Goal: Use online tool/utility: Utilize a website feature to perform a specific function

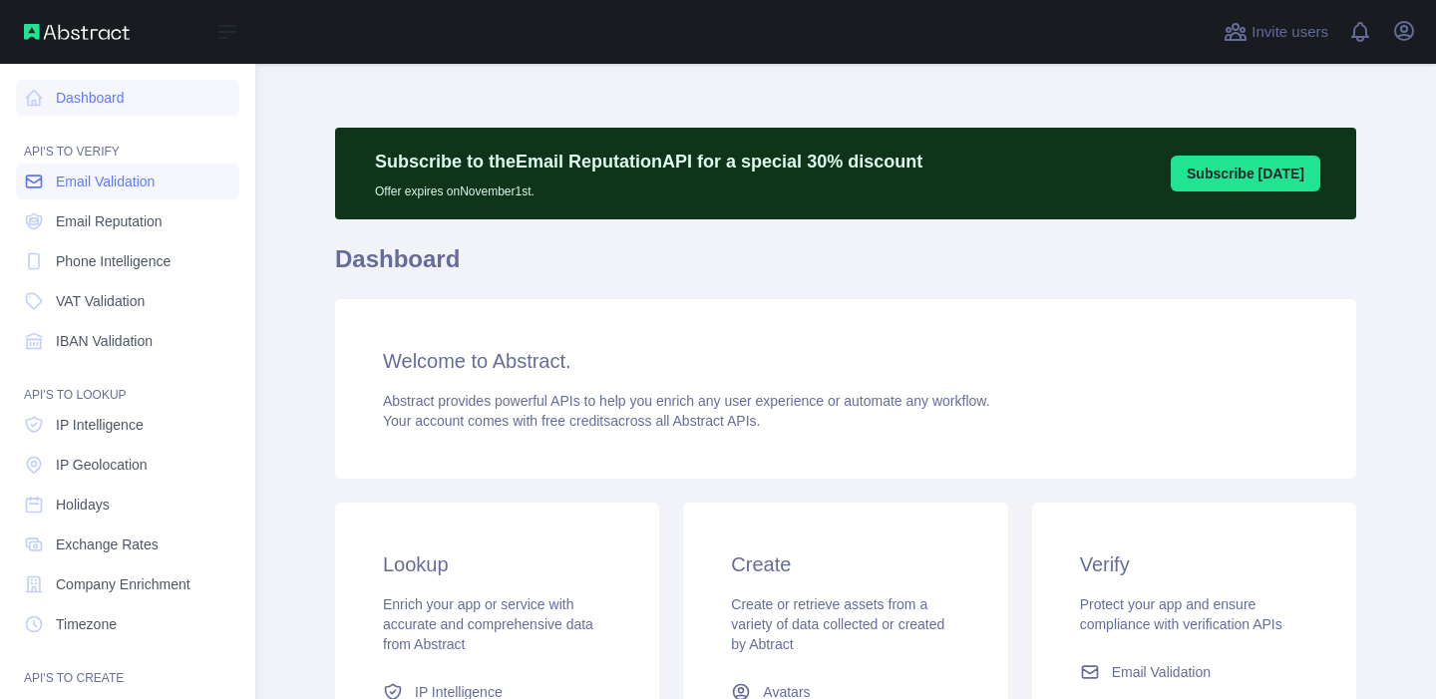
click at [50, 189] on link "Email Validation" at bounding box center [127, 182] width 223 height 36
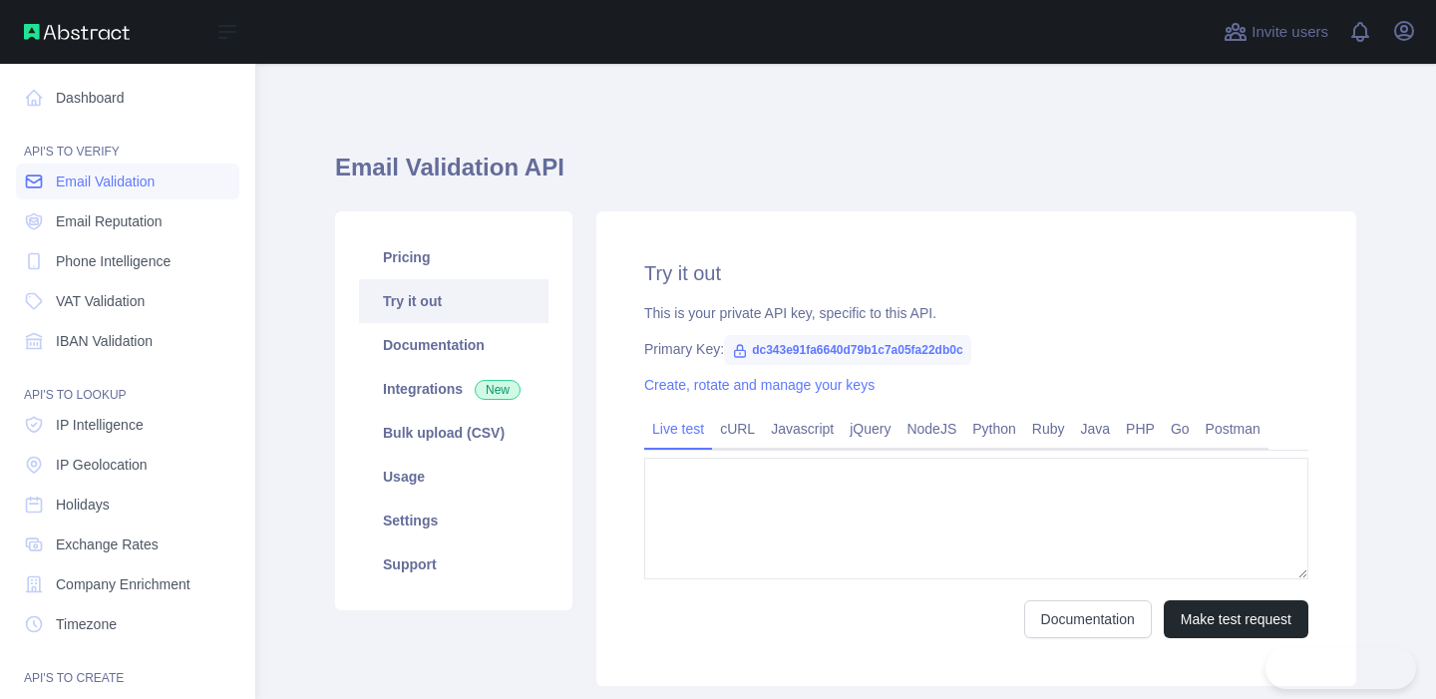
type textarea "**********"
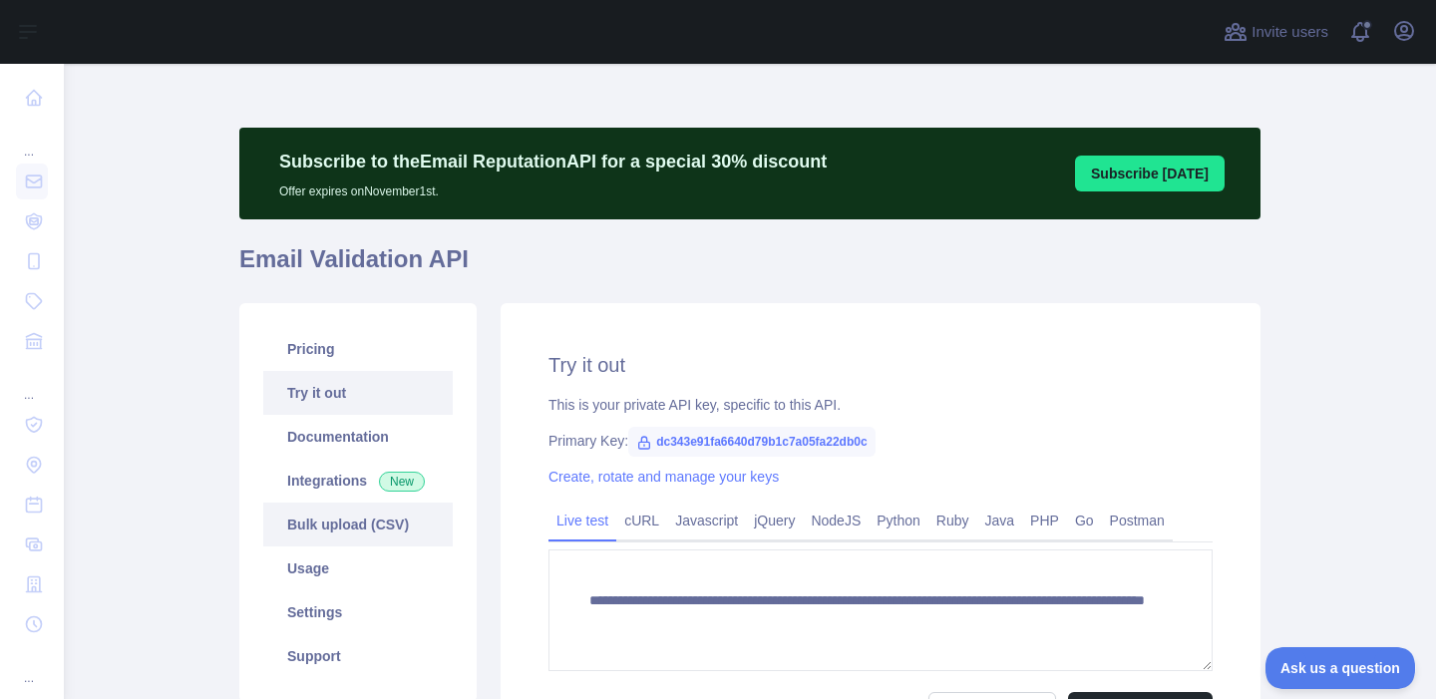
click at [367, 523] on link "Bulk upload (CSV)" at bounding box center [358, 525] width 190 height 44
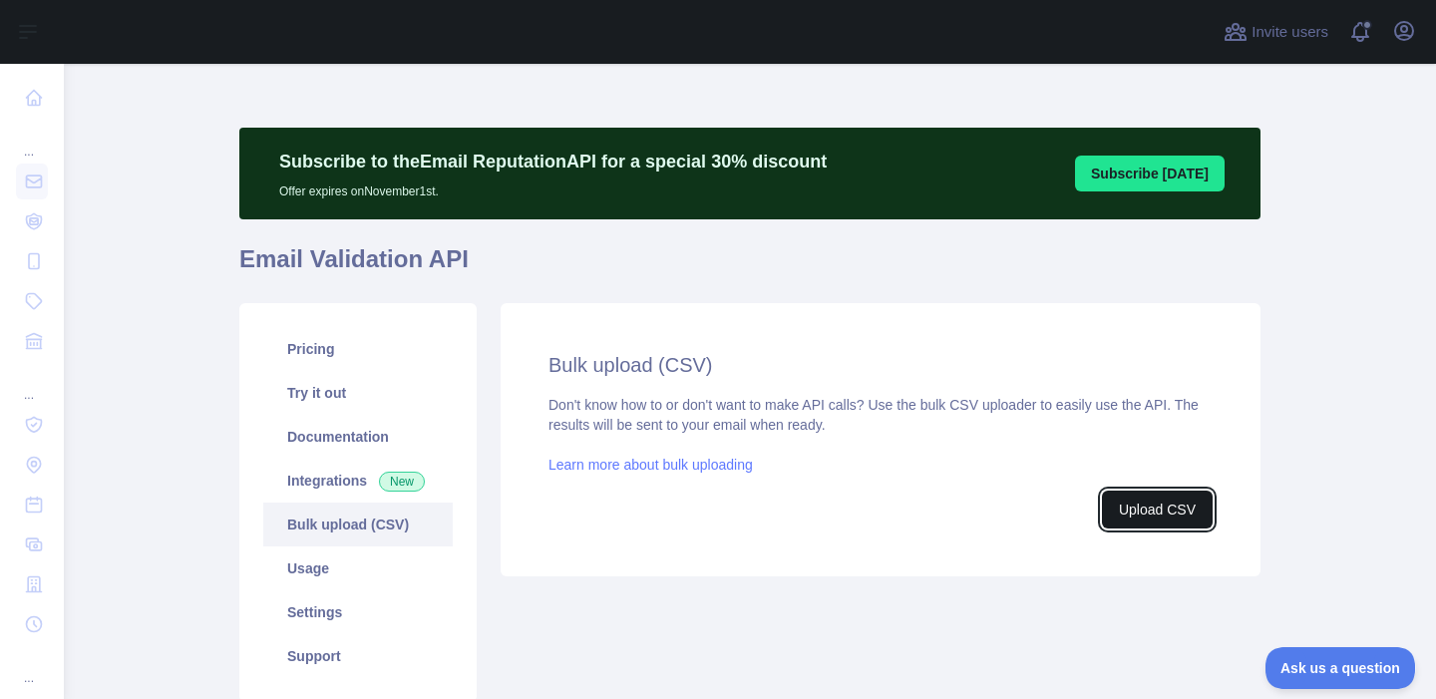
click at [1139, 515] on button "Upload CSV" at bounding box center [1157, 510] width 111 height 38
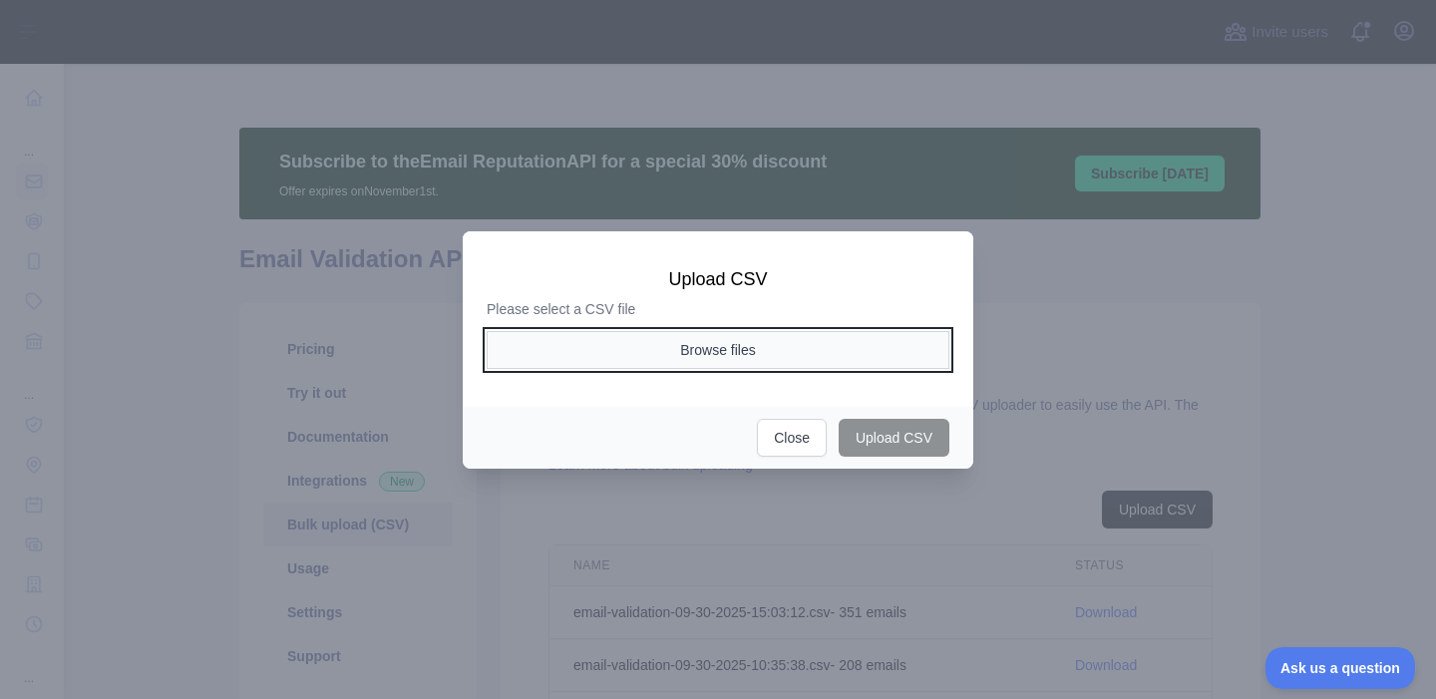
click at [831, 350] on button "Browse files" at bounding box center [718, 350] width 463 height 38
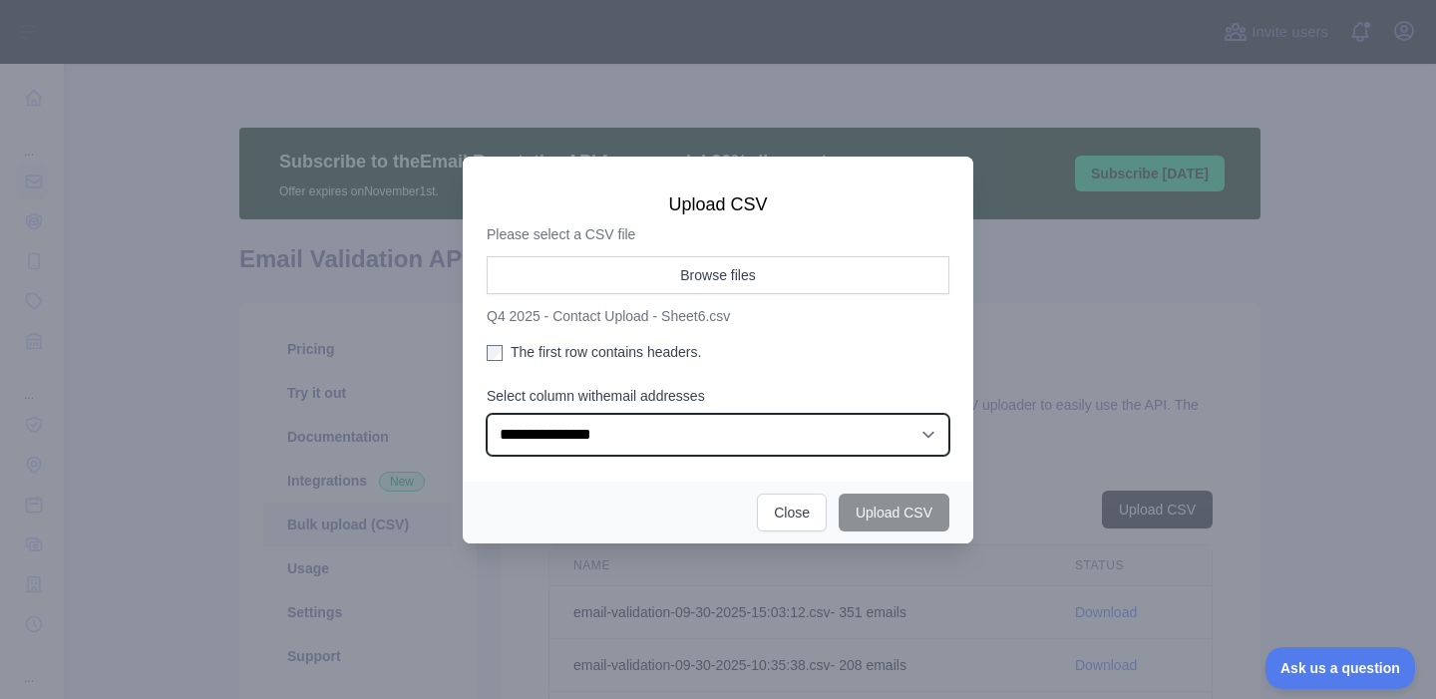
click at [785, 436] on select "**********" at bounding box center [718, 435] width 463 height 42
click at [487, 414] on select "**********" at bounding box center [718, 435] width 463 height 42
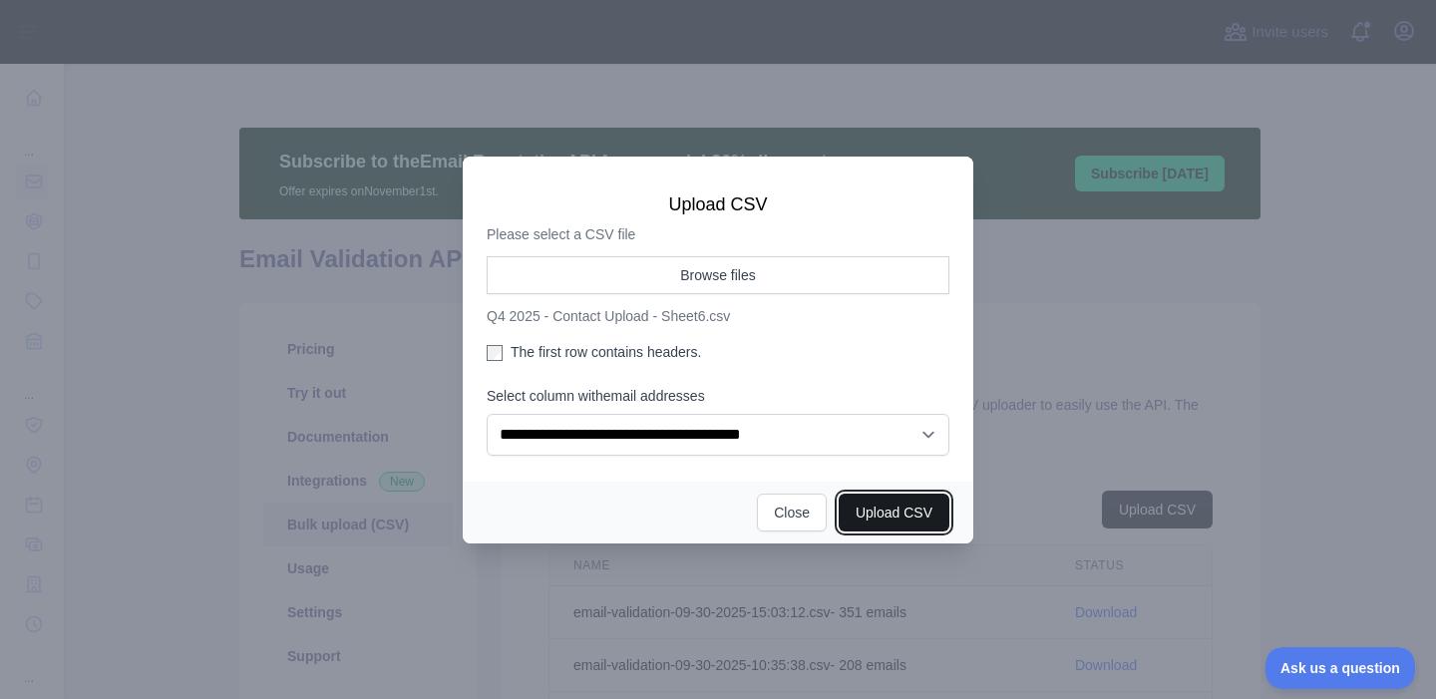
click at [903, 513] on button "Upload CSV" at bounding box center [894, 513] width 111 height 38
select select "**"
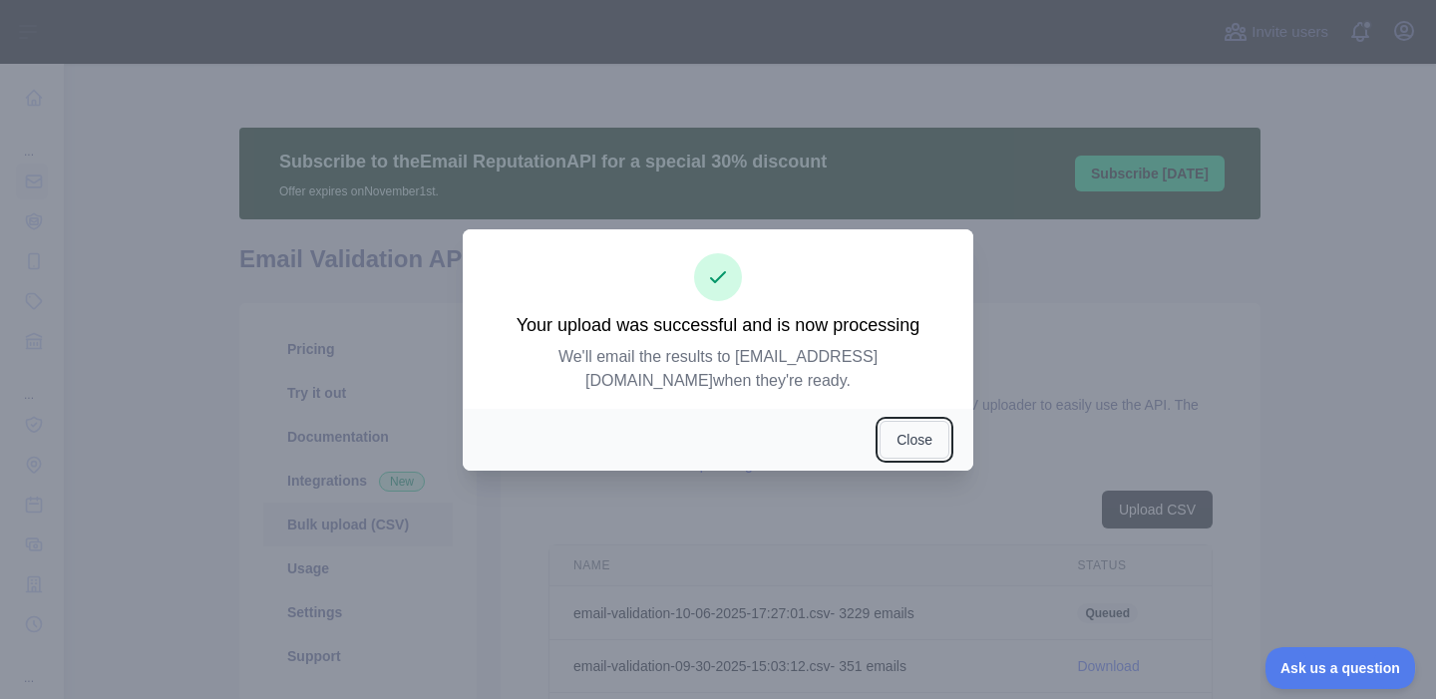
click at [922, 451] on button "Close" at bounding box center [915, 440] width 70 height 38
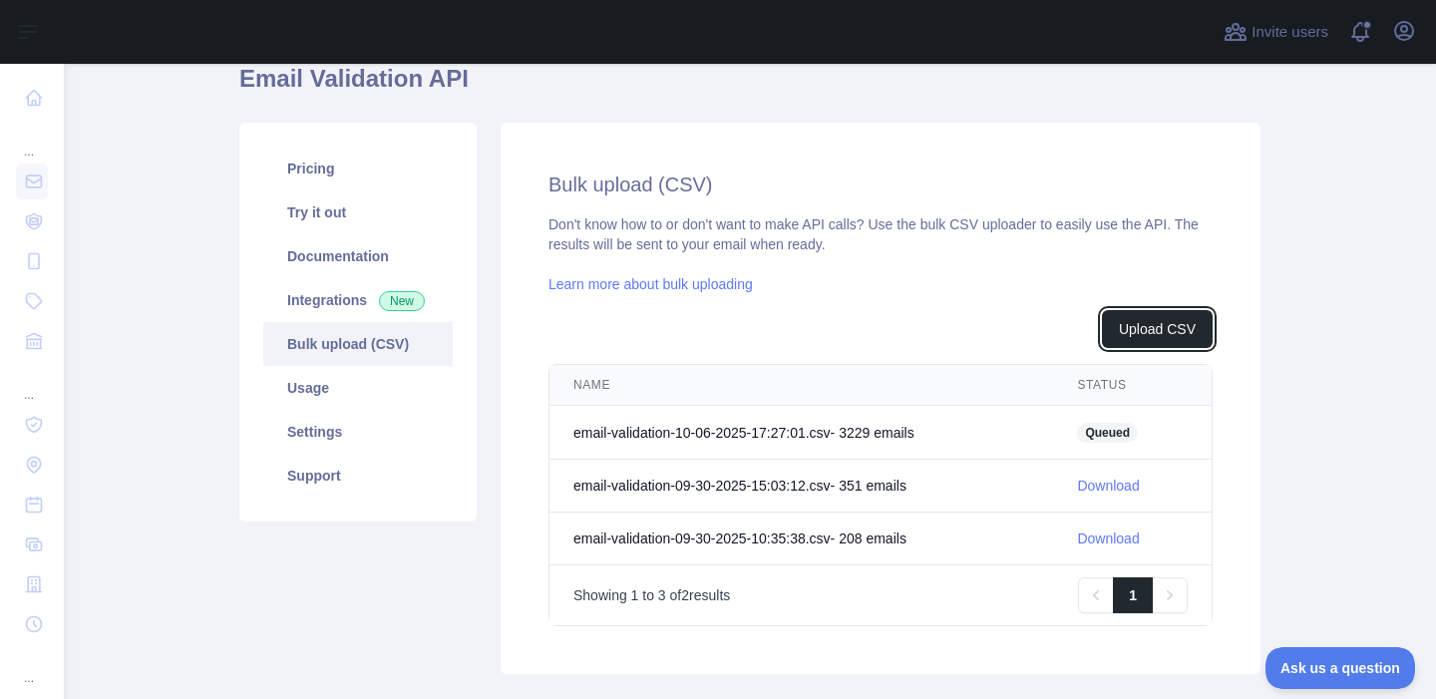
scroll to position [198, 0]
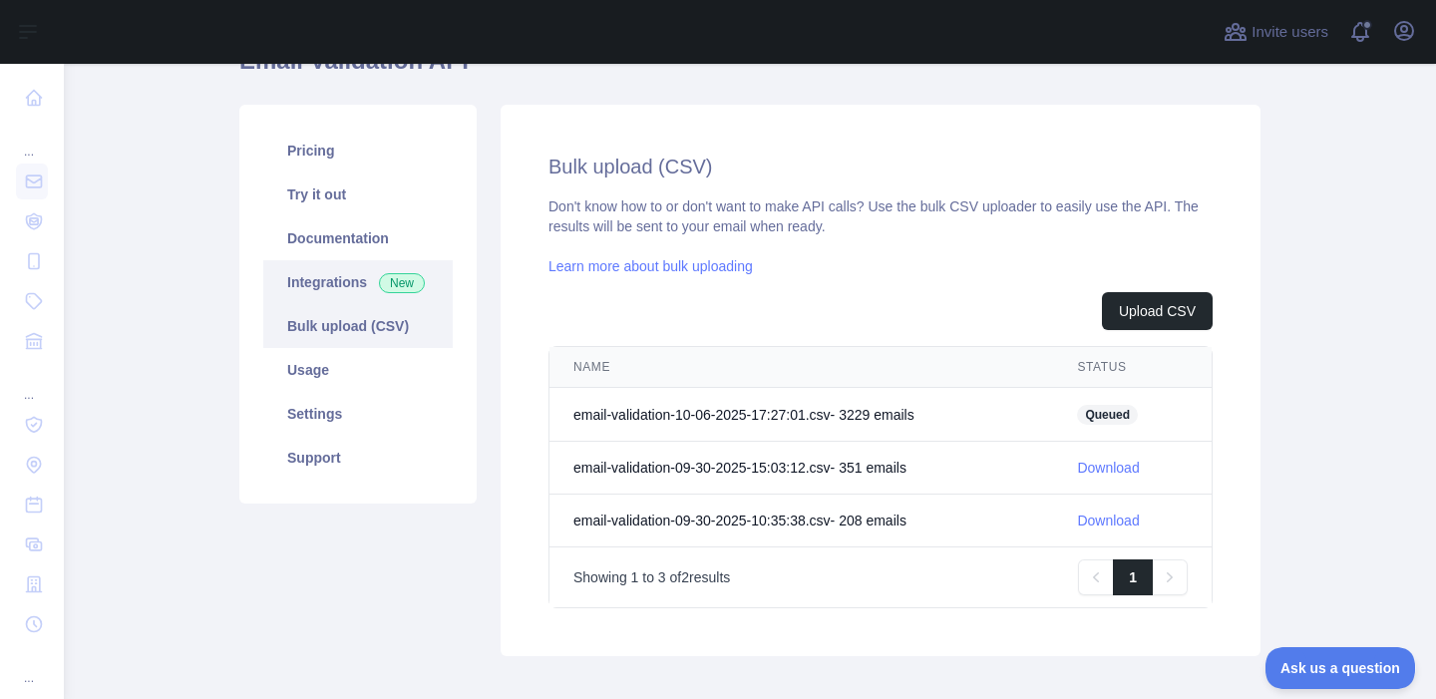
click at [341, 293] on link "Integrations New" at bounding box center [358, 282] width 190 height 44
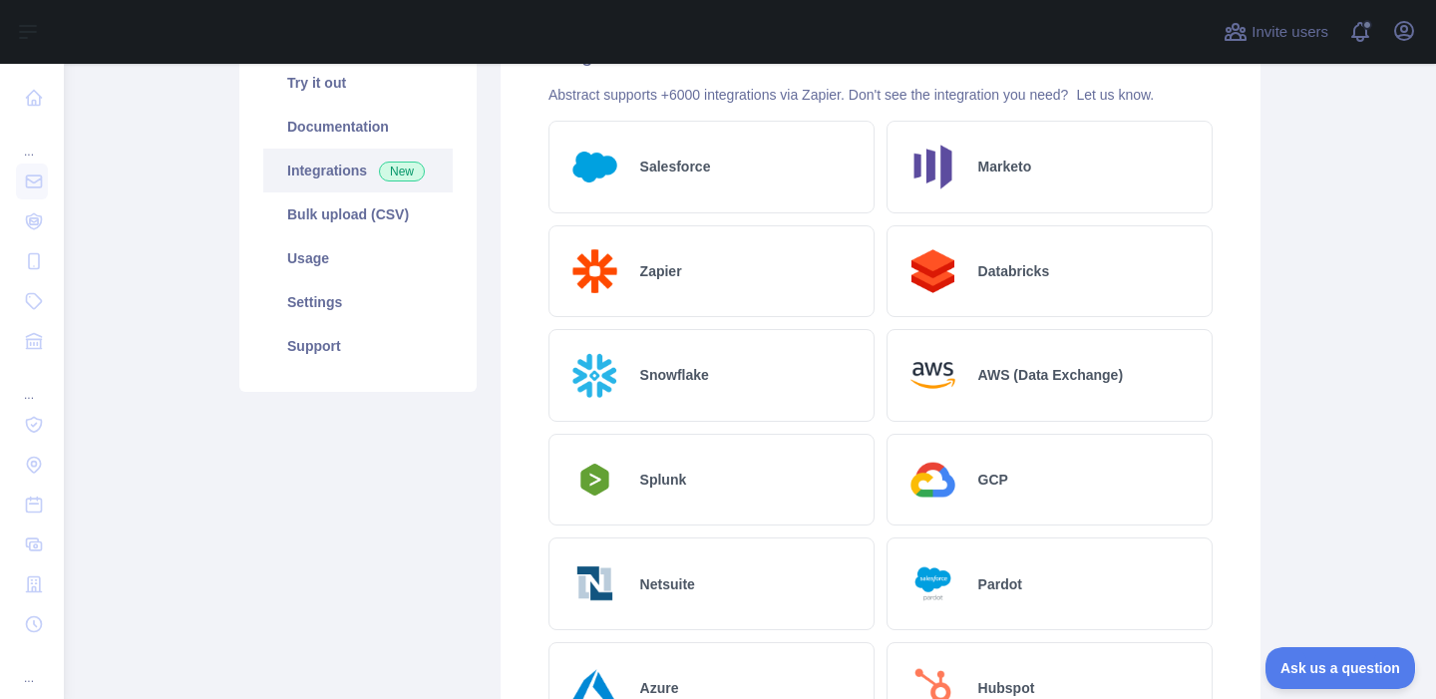
scroll to position [166, 0]
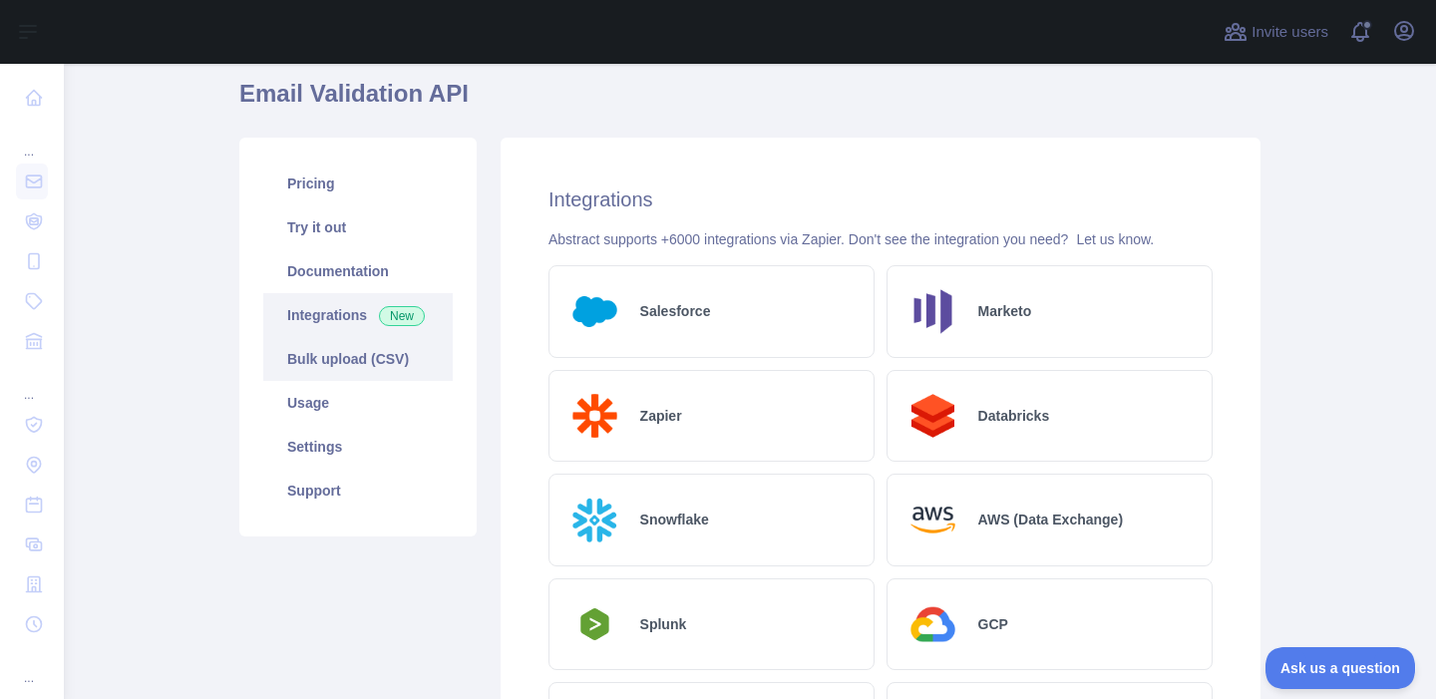
click at [368, 363] on link "Bulk upload (CSV)" at bounding box center [358, 359] width 190 height 44
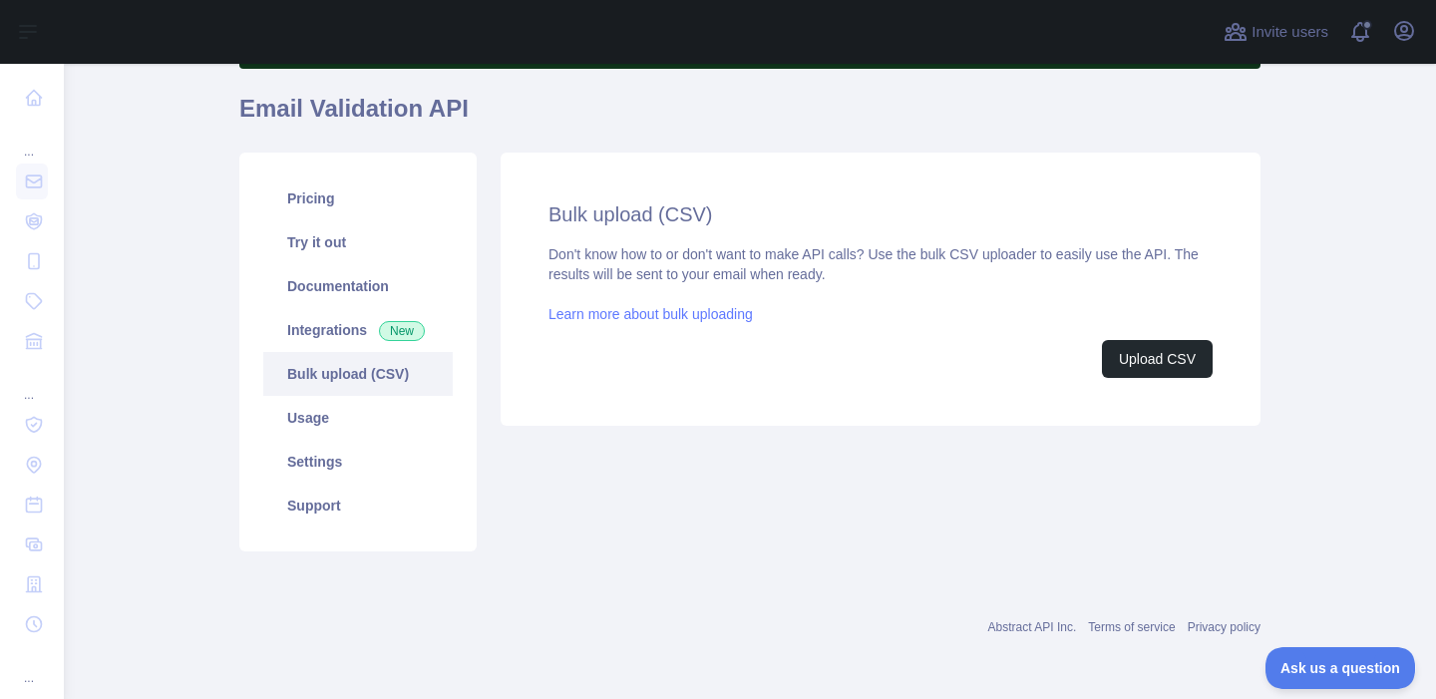
scroll to position [166, 0]
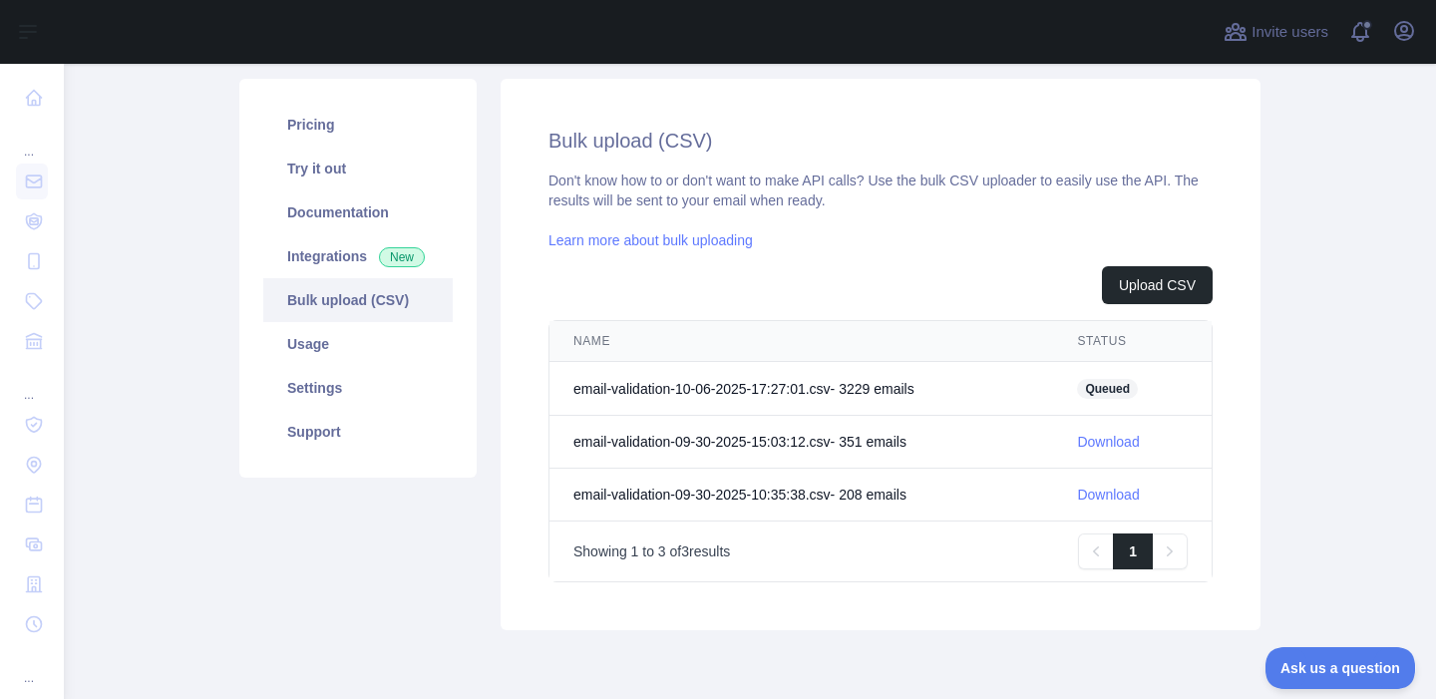
scroll to position [248, 0]
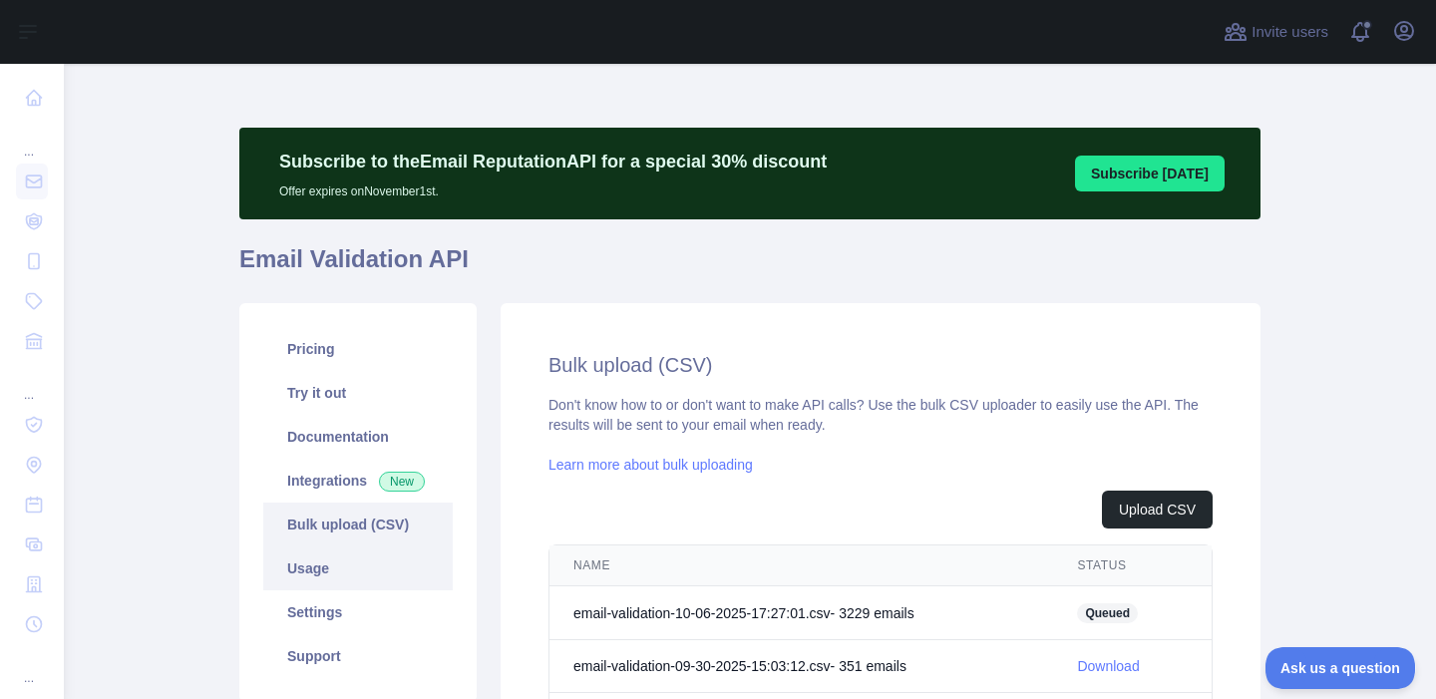
click at [321, 562] on link "Usage" at bounding box center [358, 569] width 190 height 44
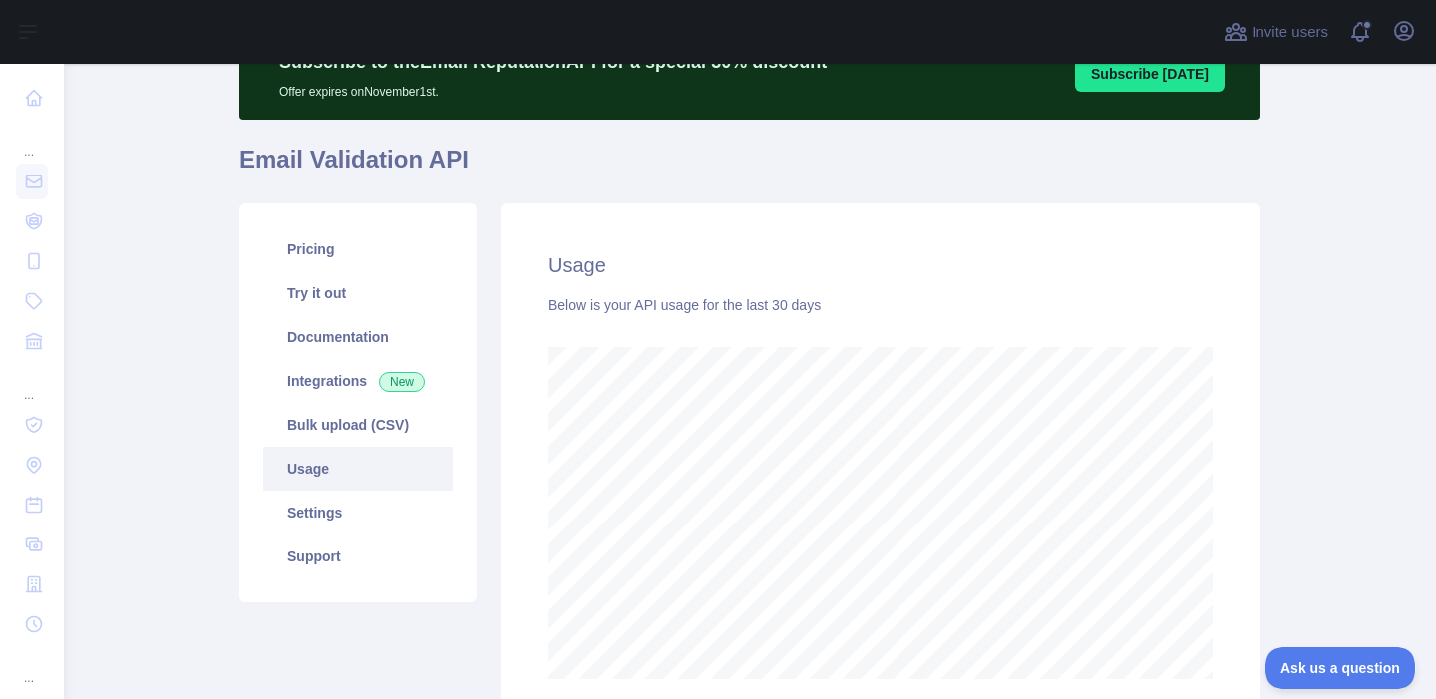
scroll to position [105, 0]
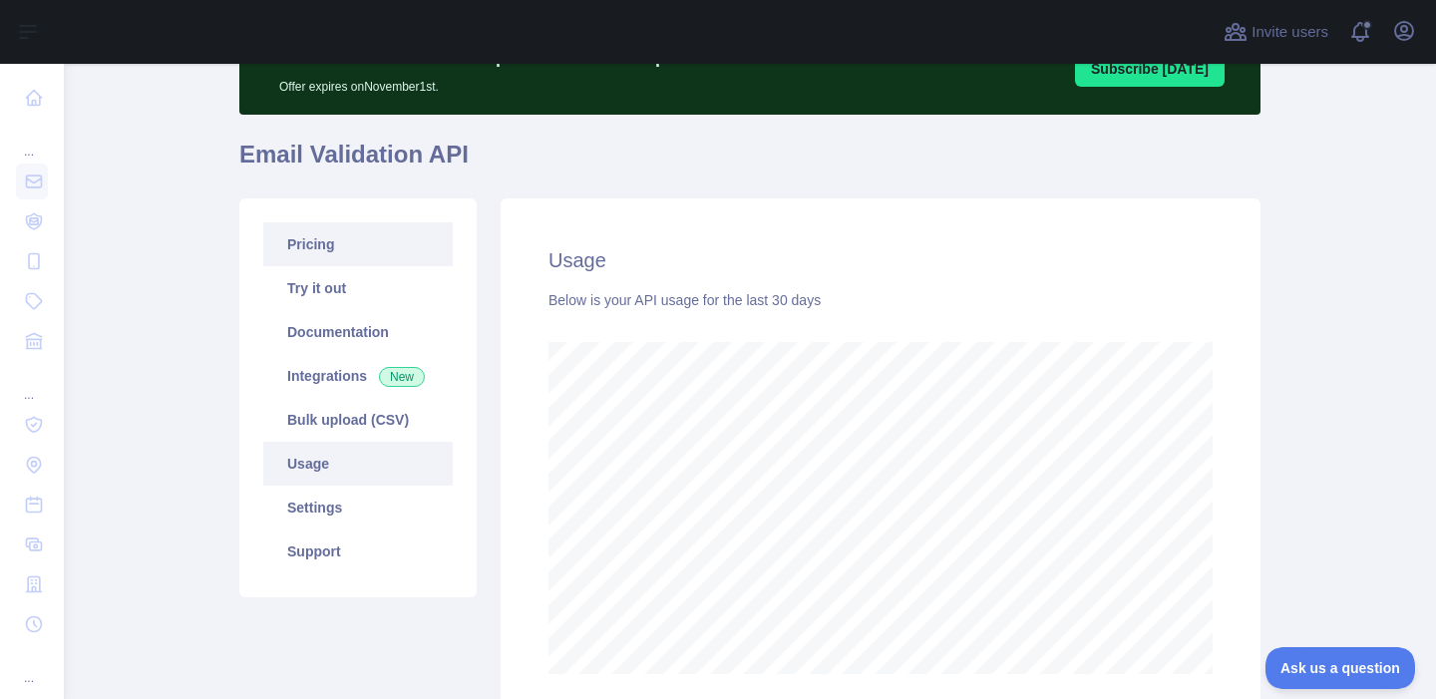
click at [317, 249] on link "Pricing" at bounding box center [358, 244] width 190 height 44
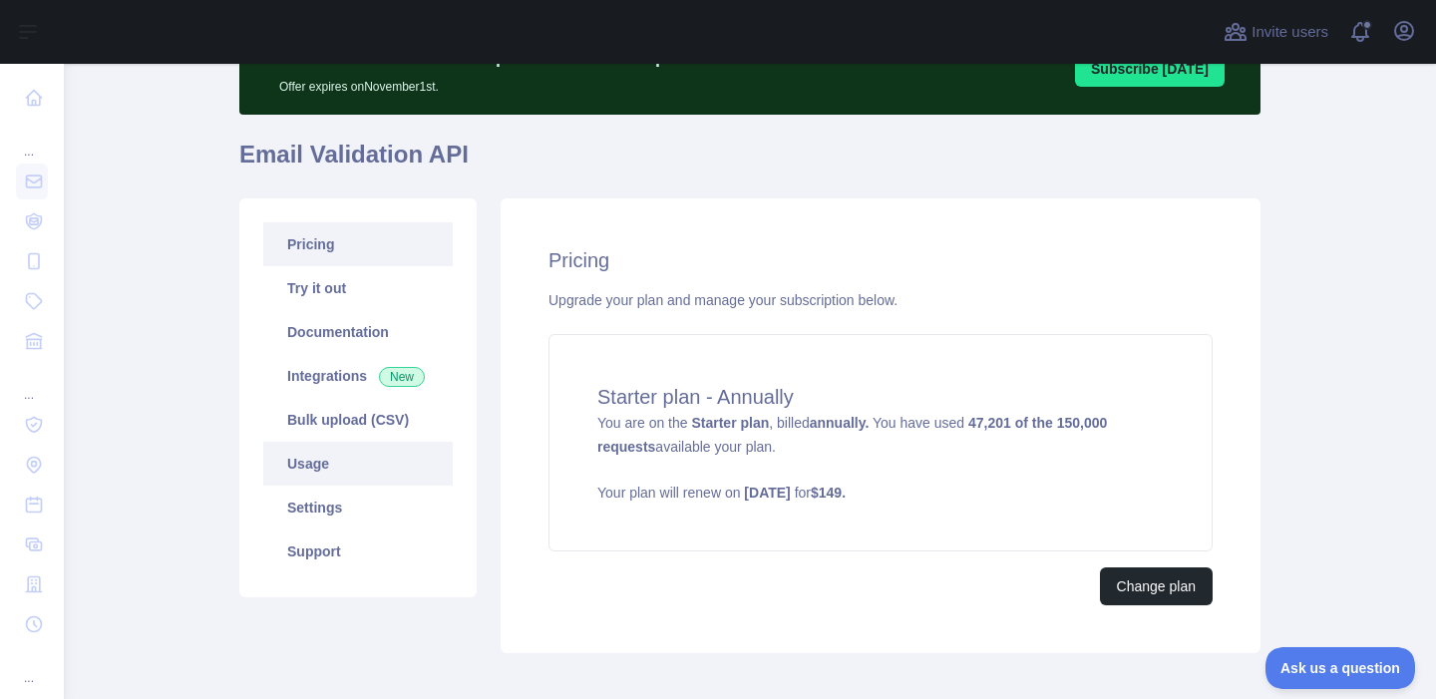
click at [350, 459] on link "Usage" at bounding box center [358, 464] width 190 height 44
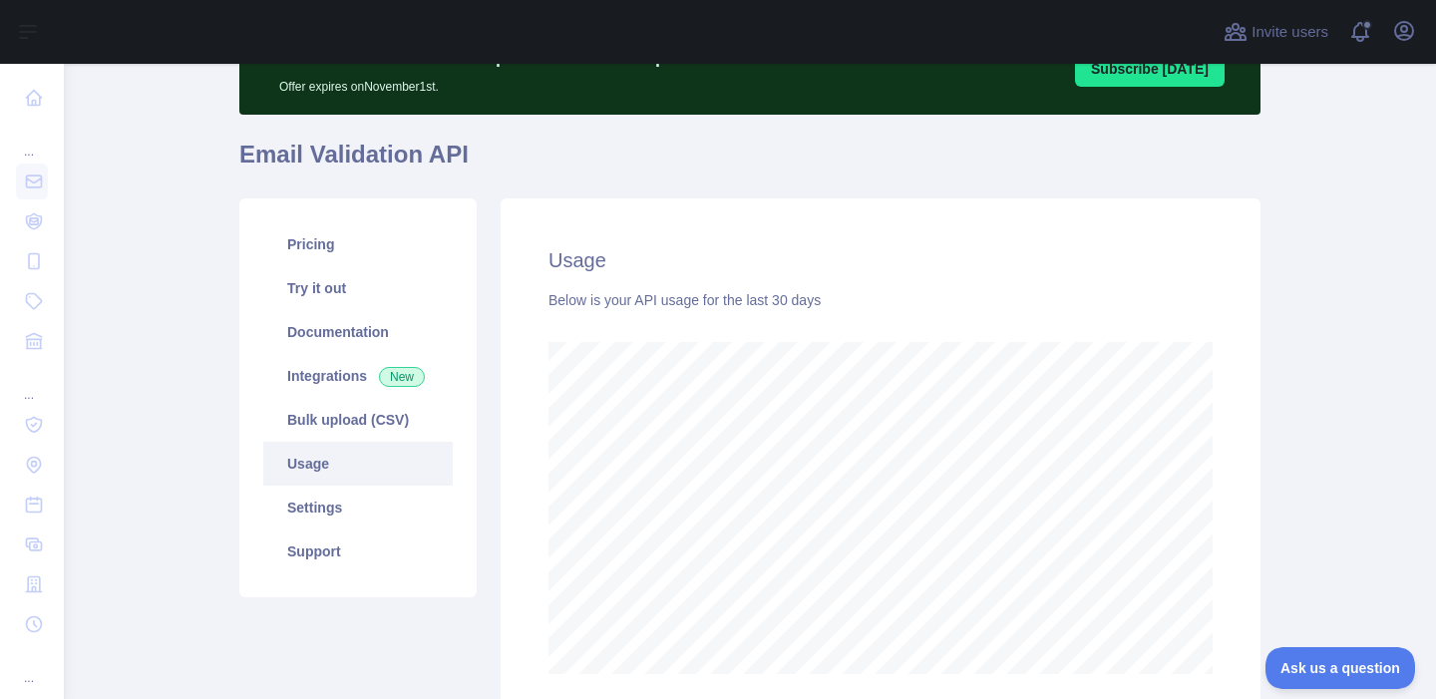
scroll to position [635, 1372]
click at [328, 414] on link "Bulk upload (CSV)" at bounding box center [358, 420] width 190 height 44
